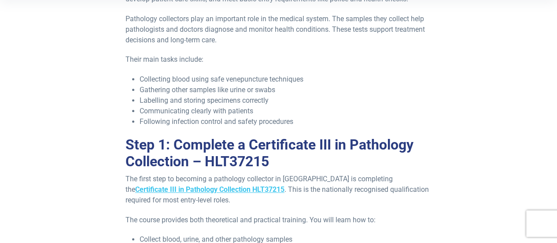
scroll to position [176, 0]
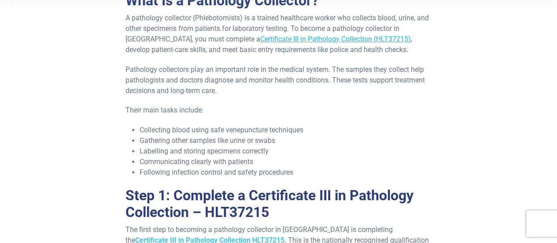
click at [285, 39] on link "Certificate III in Pathology Collection (HLT37215)" at bounding box center [335, 39] width 151 height 8
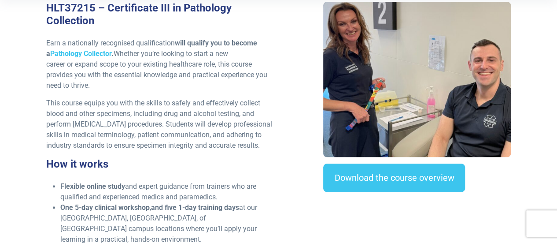
scroll to position [308, 0]
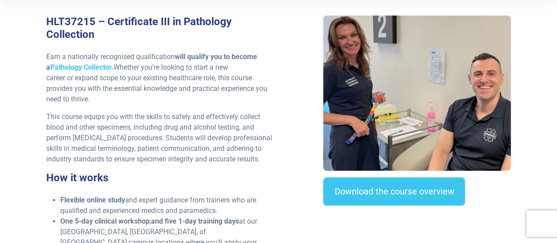
click at [201, 20] on h3 "HLT37215 – Certificate III in Pathology Collection" at bounding box center [159, 28] width 227 height 26
drag, startPoint x: 102, startPoint y: 40, endPoint x: 94, endPoint y: 32, distance: 11.5
click at [102, 39] on h3 "HLT37215 – Certificate III in Pathology Collection" at bounding box center [159, 28] width 227 height 26
drag, startPoint x: 92, startPoint y: 30, endPoint x: 63, endPoint y: 24, distance: 30.2
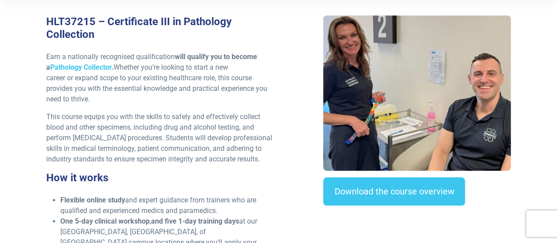
click at [88, 30] on h3 "HLT37215 – Certificate III in Pathology Collection" at bounding box center [159, 28] width 227 height 26
click at [70, 25] on h3 "HLT37215 – Certificate III in Pathology Collection" at bounding box center [159, 28] width 227 height 26
click at [45, 17] on div "HLT37215 – Certificate III in Pathology Collection Earn a nationally recognised…" at bounding box center [159, 185] width 237 height 341
click at [97, 38] on h3 "HLT37215 – Certificate III in Pathology Collection" at bounding box center [159, 28] width 227 height 26
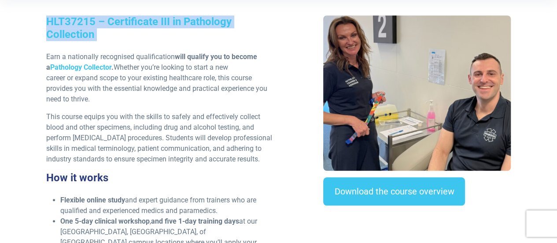
drag, startPoint x: 97, startPoint y: 38, endPoint x: 53, endPoint y: 24, distance: 46.2
click at [57, 26] on h3 "HLT37215 – Certificate III in Pathology Collection" at bounding box center [159, 28] width 227 height 26
click at [54, 24] on h3 "HLT37215 – Certificate III in Pathology Collection" at bounding box center [159, 28] width 227 height 26
click at [50, 22] on h3 "HLT37215 – Certificate III in Pathology Collection" at bounding box center [159, 28] width 227 height 26
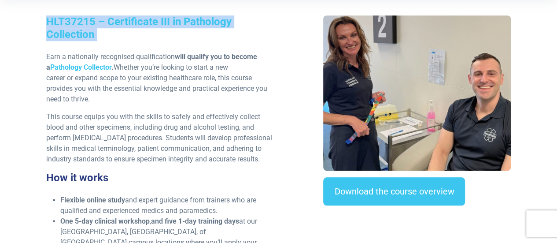
copy div "HLT37215 – Certificate III in Pathology Collection"
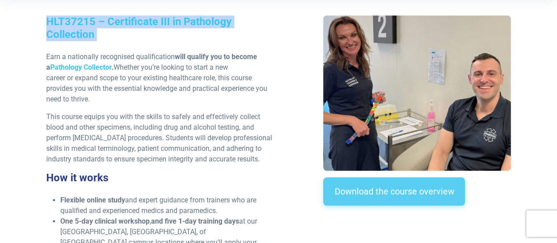
click at [411, 189] on link "Download the course overview" at bounding box center [394, 191] width 142 height 28
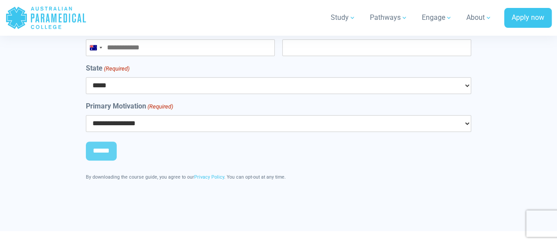
scroll to position [3539, 0]
